Goal: Information Seeking & Learning: Find specific page/section

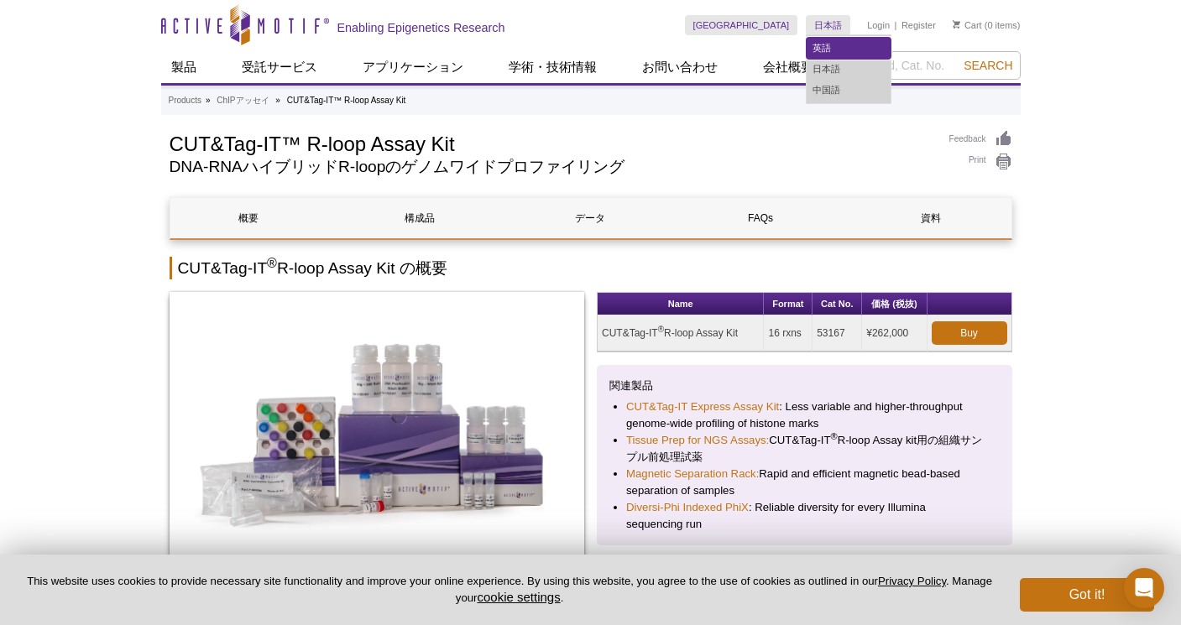
click at [829, 50] on link "英語" at bounding box center [849, 48] width 84 height 21
click at [817, 50] on link "英語" at bounding box center [849, 48] width 84 height 21
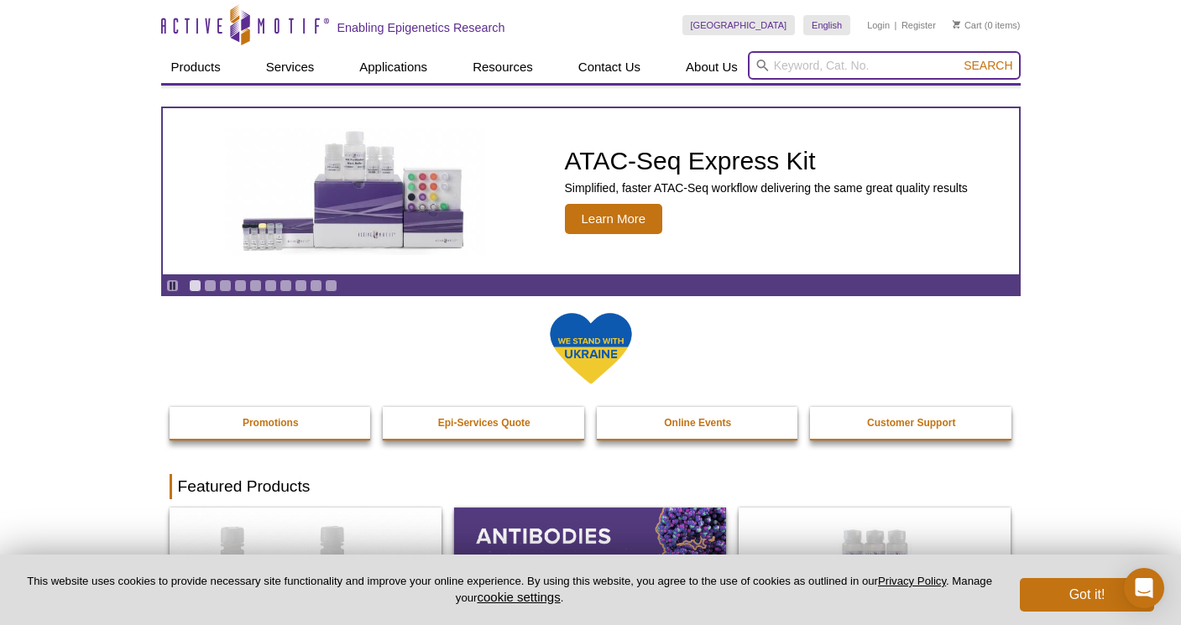
click at [797, 62] on input "search" at bounding box center [884, 65] width 273 height 29
paste input "Active Motif's CUT&Tag-IT® R-loop Assay Kit"
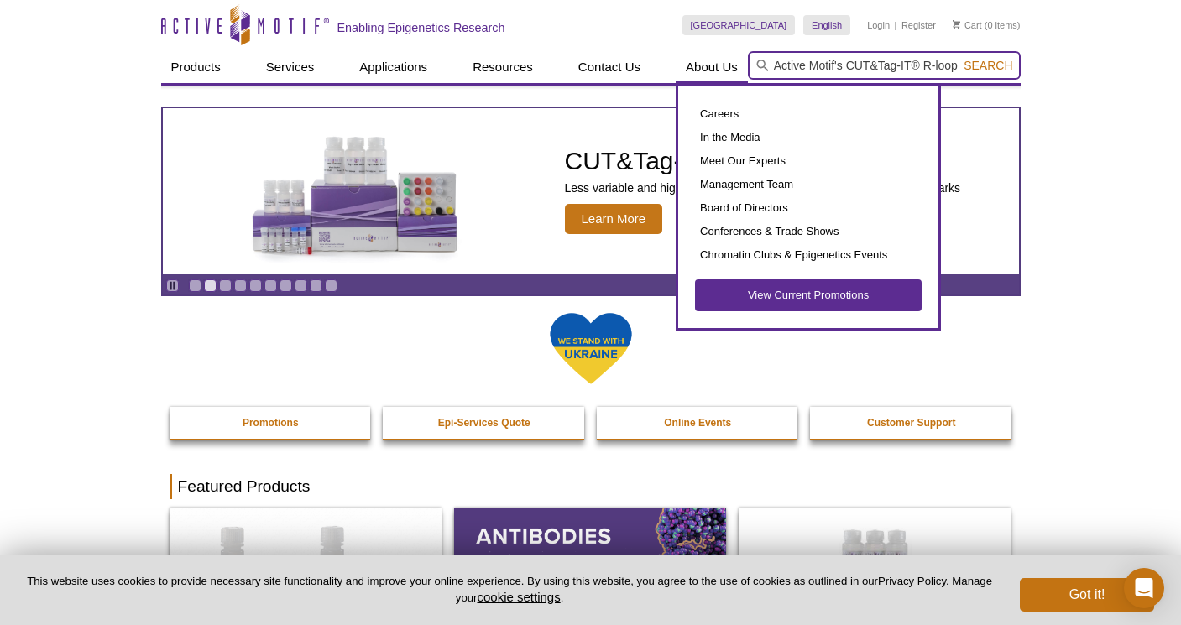
drag, startPoint x: 794, startPoint y: 64, endPoint x: 687, endPoint y: 60, distance: 107.5
click at [707, 62] on div "Products ChIP Assays ChIP Accessory Products ChIP Kits ChIP-Validated Antibodie…" at bounding box center [590, 67] width 859 height 32
type input "CUT&Tag-IT® R-loop Assay Kit"
click at [958, 58] on button "Search" at bounding box center [987, 65] width 59 height 15
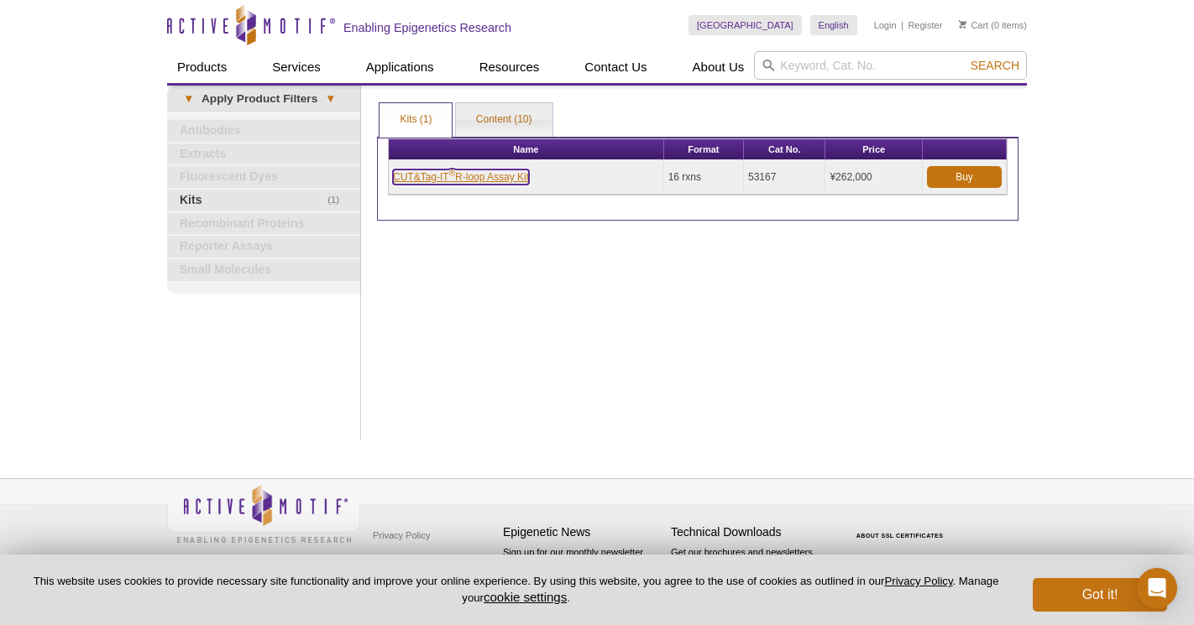
click at [479, 177] on link "CUT&Tag-IT ® R-loop Assay Kit" at bounding box center [461, 177] width 136 height 15
